Goal: Task Accomplishment & Management: Complete application form

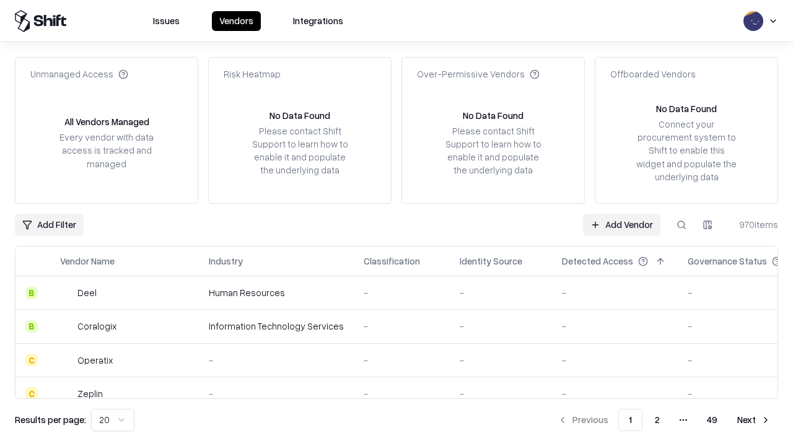
click at [621, 224] on link "Add Vendor" at bounding box center [621, 225] width 77 height 22
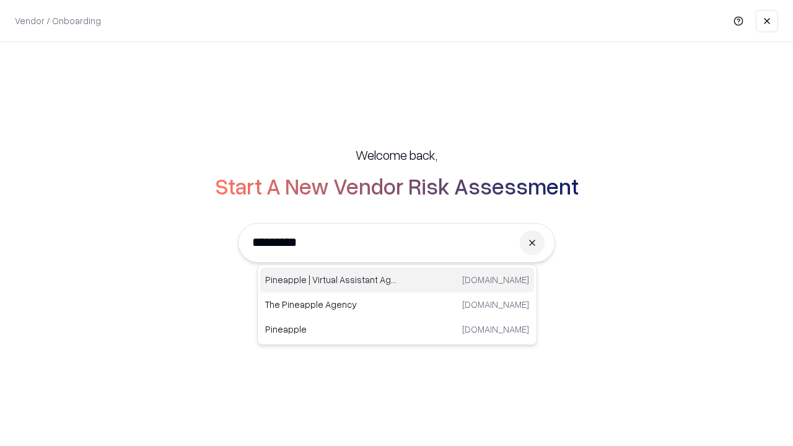
click at [397, 280] on div "Pineapple | Virtual Assistant Agency [DOMAIN_NAME]" at bounding box center [397, 280] width 274 height 25
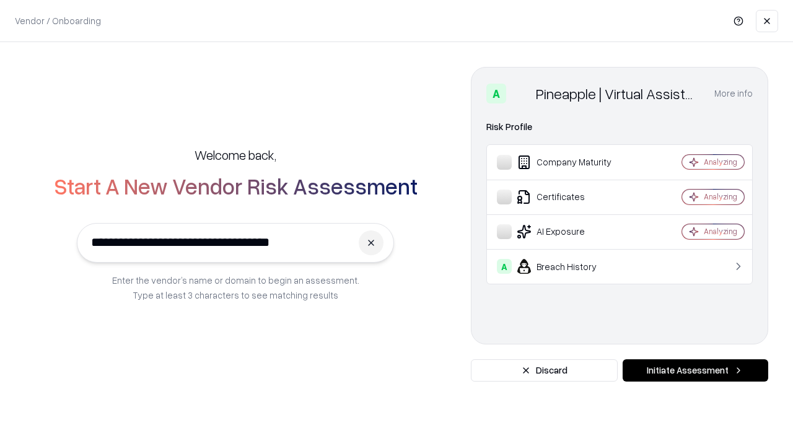
type input "**********"
click at [695, 370] on button "Initiate Assessment" at bounding box center [696, 370] width 146 height 22
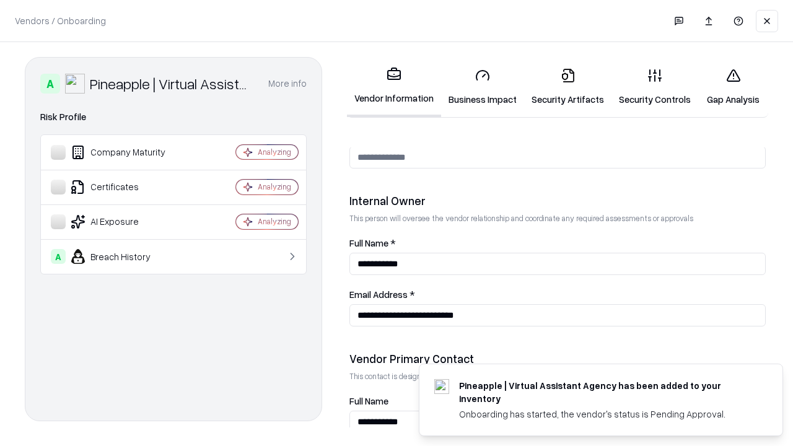
scroll to position [642, 0]
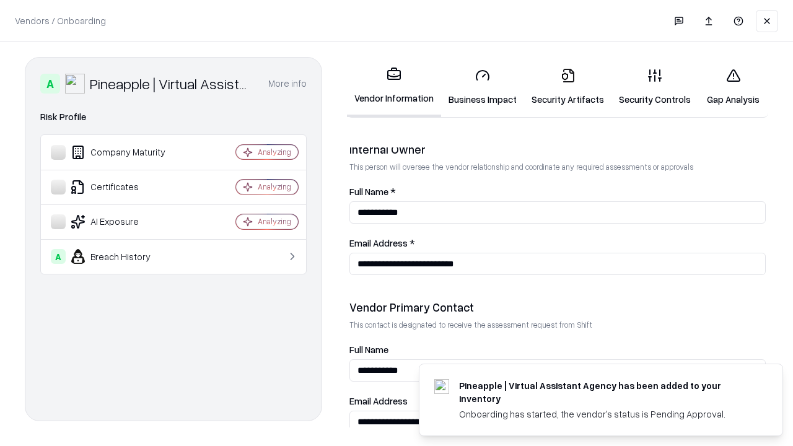
click at [483, 87] on link "Business Impact" at bounding box center [482, 87] width 83 height 58
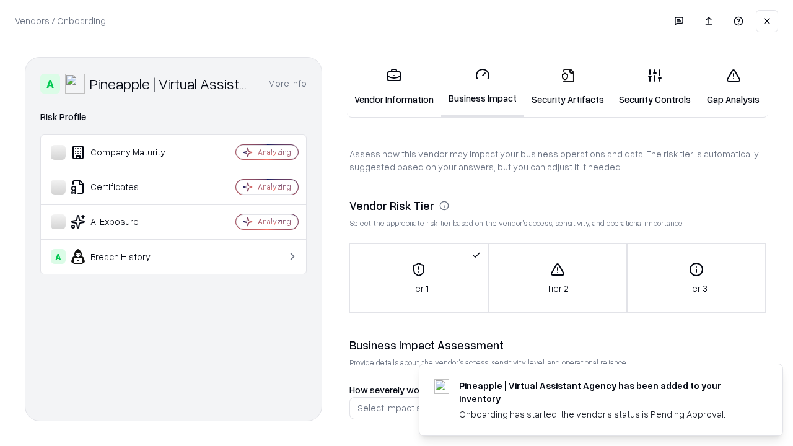
click at [567, 87] on link "Security Artifacts" at bounding box center [567, 87] width 87 height 58
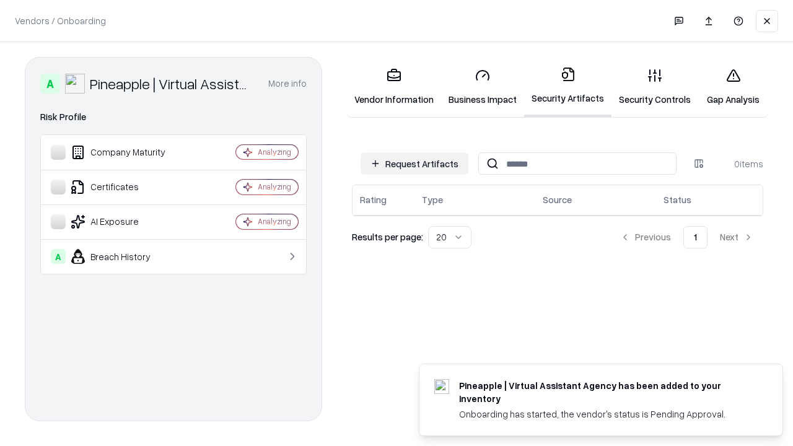
click at [414, 164] on button "Request Artifacts" at bounding box center [415, 163] width 108 height 22
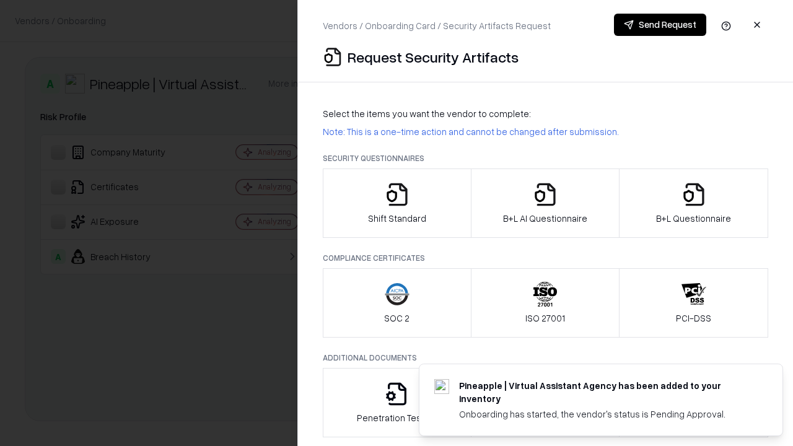
click at [396, 203] on icon "button" at bounding box center [397, 194] width 25 height 25
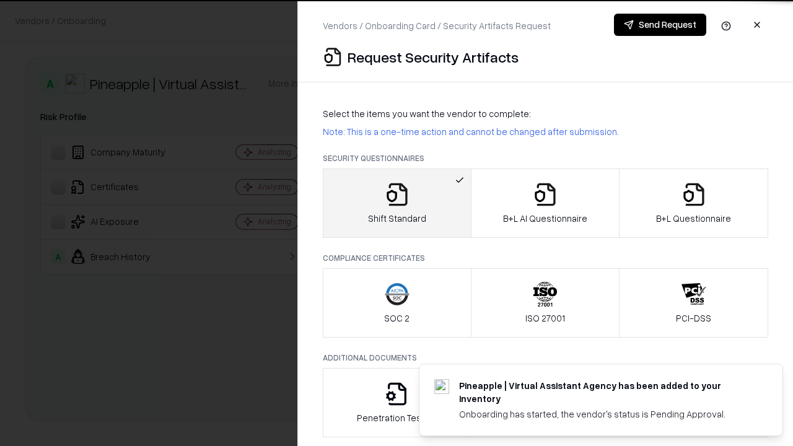
click at [660, 25] on button "Send Request" at bounding box center [660, 25] width 92 height 22
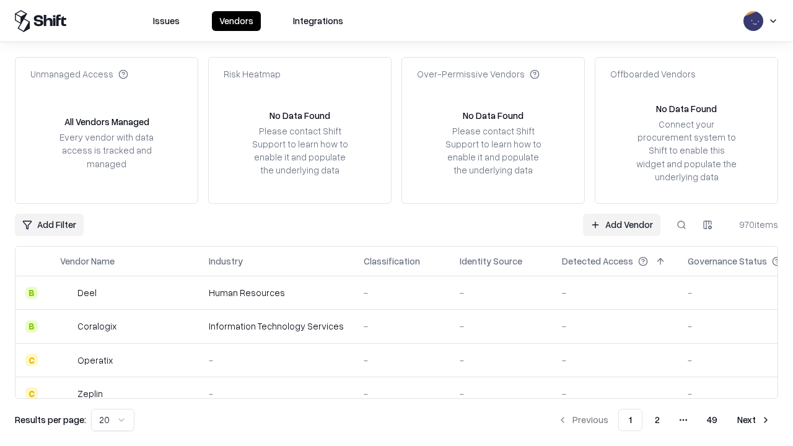
click at [681, 224] on button at bounding box center [681, 225] width 22 height 22
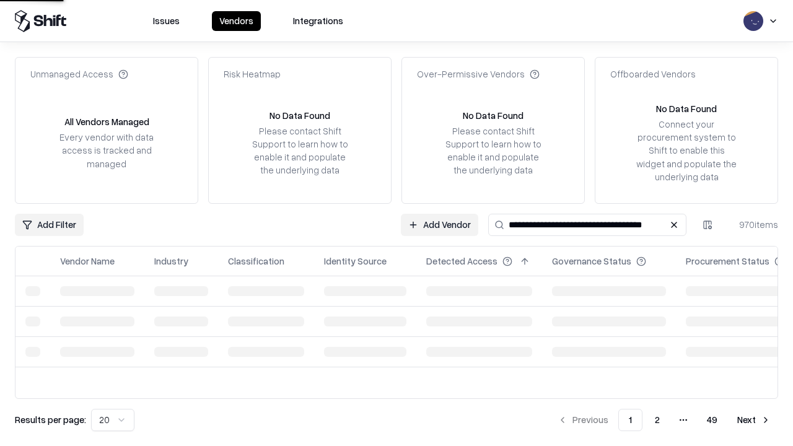
type input "**********"
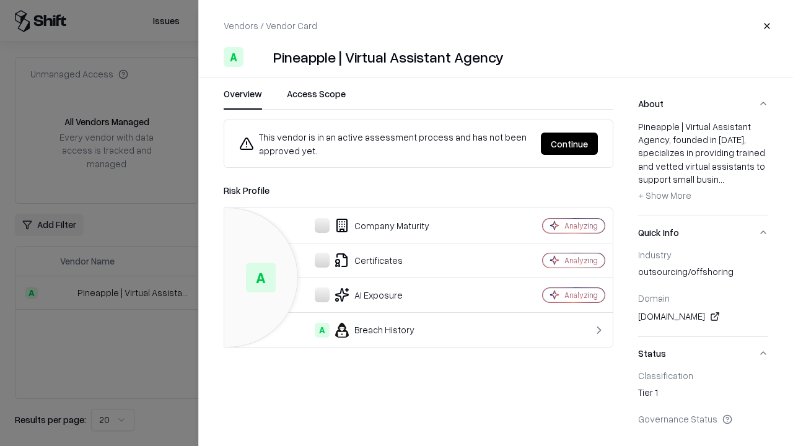
click at [569, 144] on button "Continue" at bounding box center [569, 144] width 57 height 22
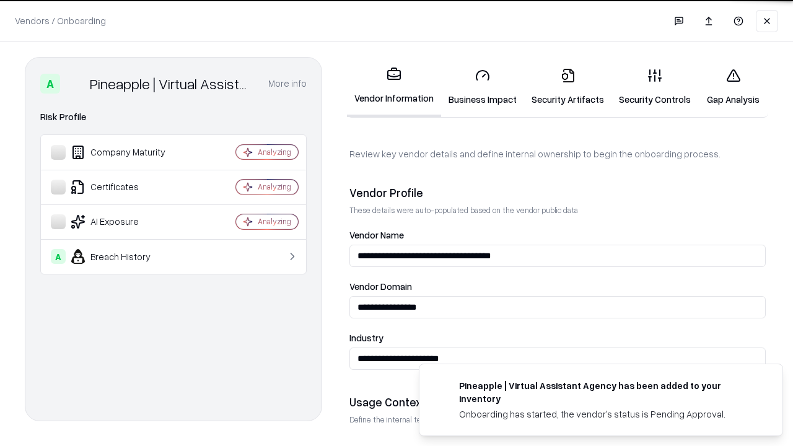
click at [567, 87] on link "Security Artifacts" at bounding box center [567, 87] width 87 height 58
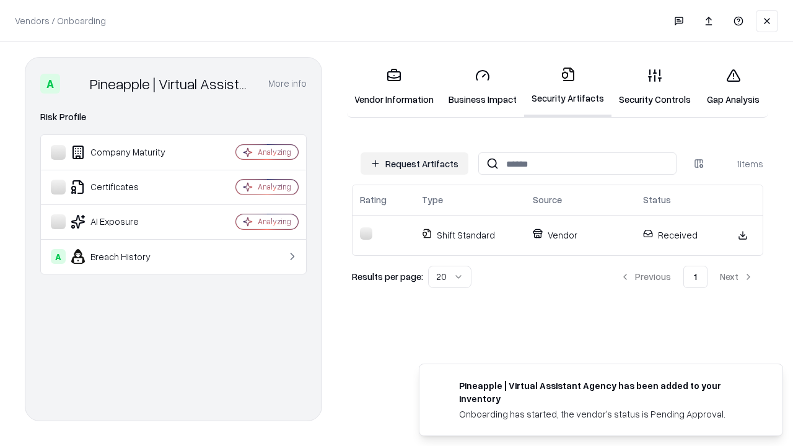
click at [655, 87] on link "Security Controls" at bounding box center [654, 87] width 87 height 58
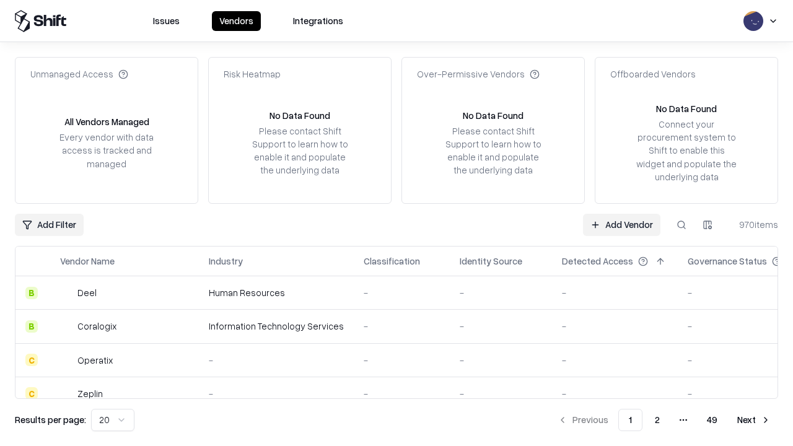
click at [621, 224] on link "Add Vendor" at bounding box center [621, 225] width 77 height 22
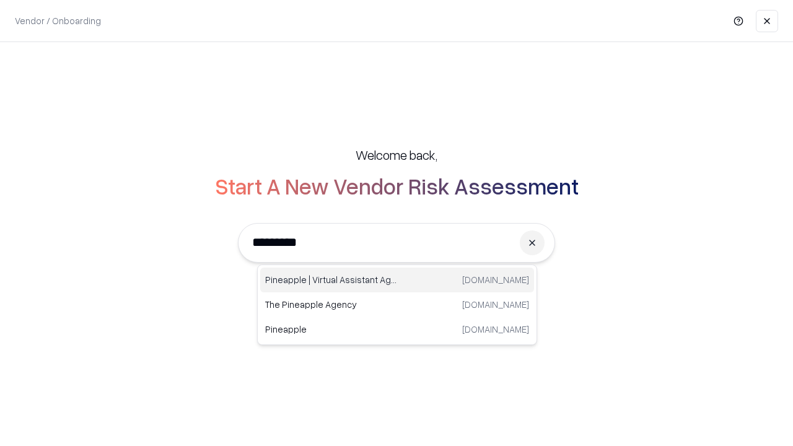
click at [397, 280] on div "Pineapple | Virtual Assistant Agency [DOMAIN_NAME]" at bounding box center [397, 280] width 274 height 25
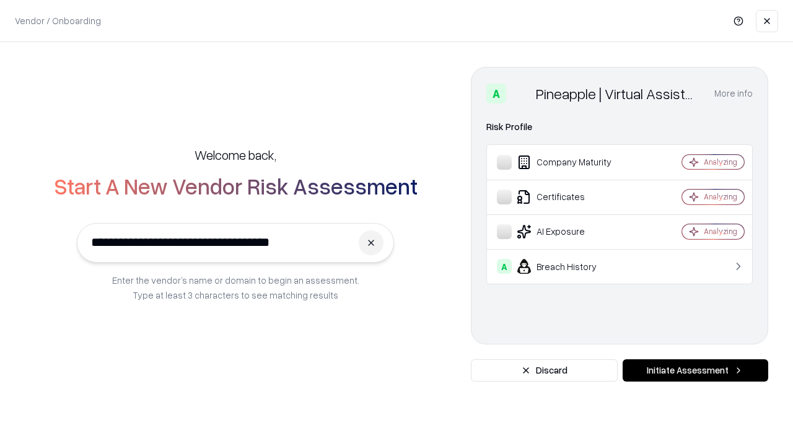
type input "**********"
click at [695, 370] on button "Initiate Assessment" at bounding box center [696, 370] width 146 height 22
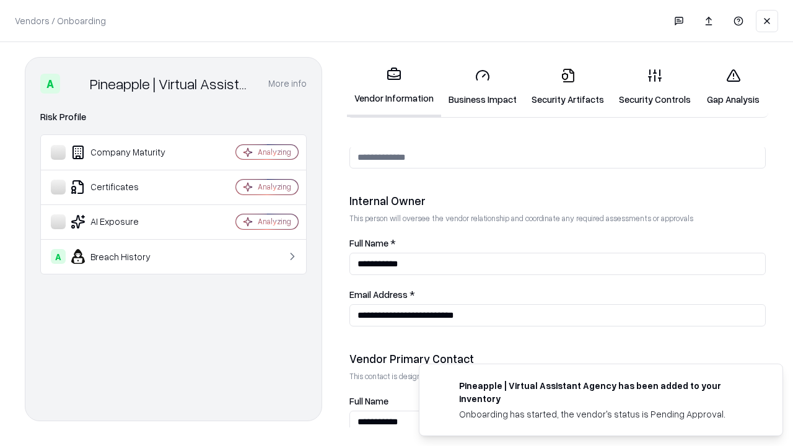
scroll to position [642, 0]
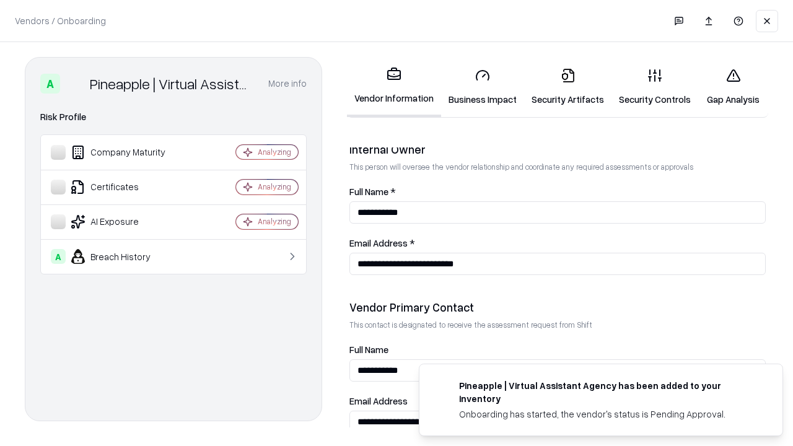
click at [733, 87] on link "Gap Analysis" at bounding box center [733, 87] width 70 height 58
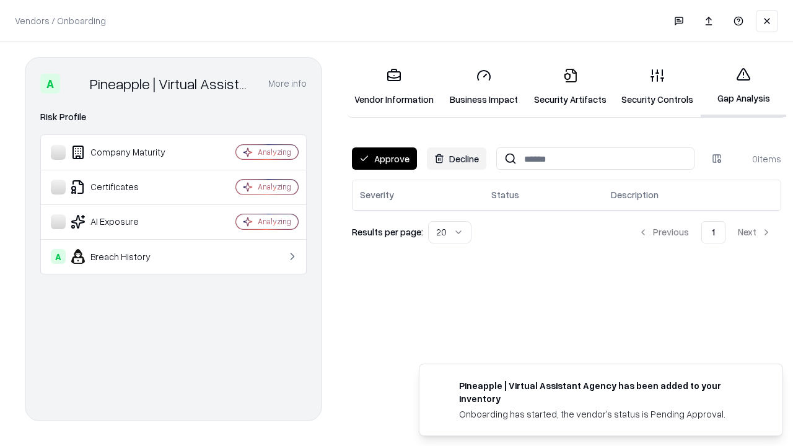
click at [384, 159] on button "Approve" at bounding box center [384, 158] width 65 height 22
